Goal: Information Seeking & Learning: Understand process/instructions

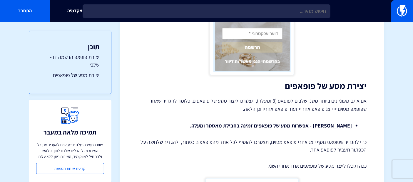
scroll to position [881, 0]
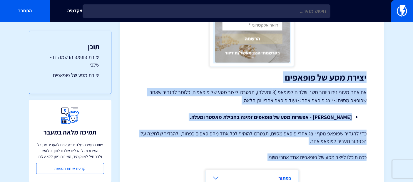
drag, startPoint x: 368, startPoint y: 77, endPoint x: 245, endPoint y: 157, distance: 146.7
click at [245, 157] on p "ככה תוכלו לייצר מסע של פופאפים אחד אחרי השני." at bounding box center [251, 158] width 229 height 8
drag, startPoint x: 366, startPoint y: 72, endPoint x: 265, endPoint y: 152, distance: 128.7
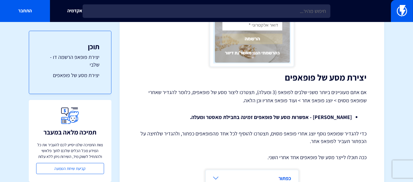
scroll to position [914, 0]
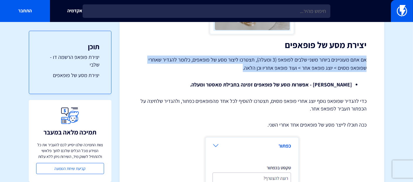
click at [320, 70] on p "אם אתם מעוניינים ביותר משני שלבים לפופאפ (3 ומעלה), תצטרכו ליצור מסע של פופאפים…" at bounding box center [251, 64] width 229 height 16
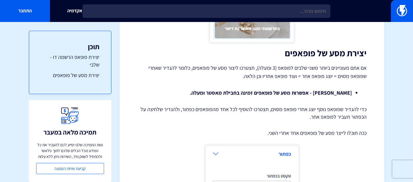
scroll to position [848, 0]
